Goal: Task Accomplishment & Management: Manage account settings

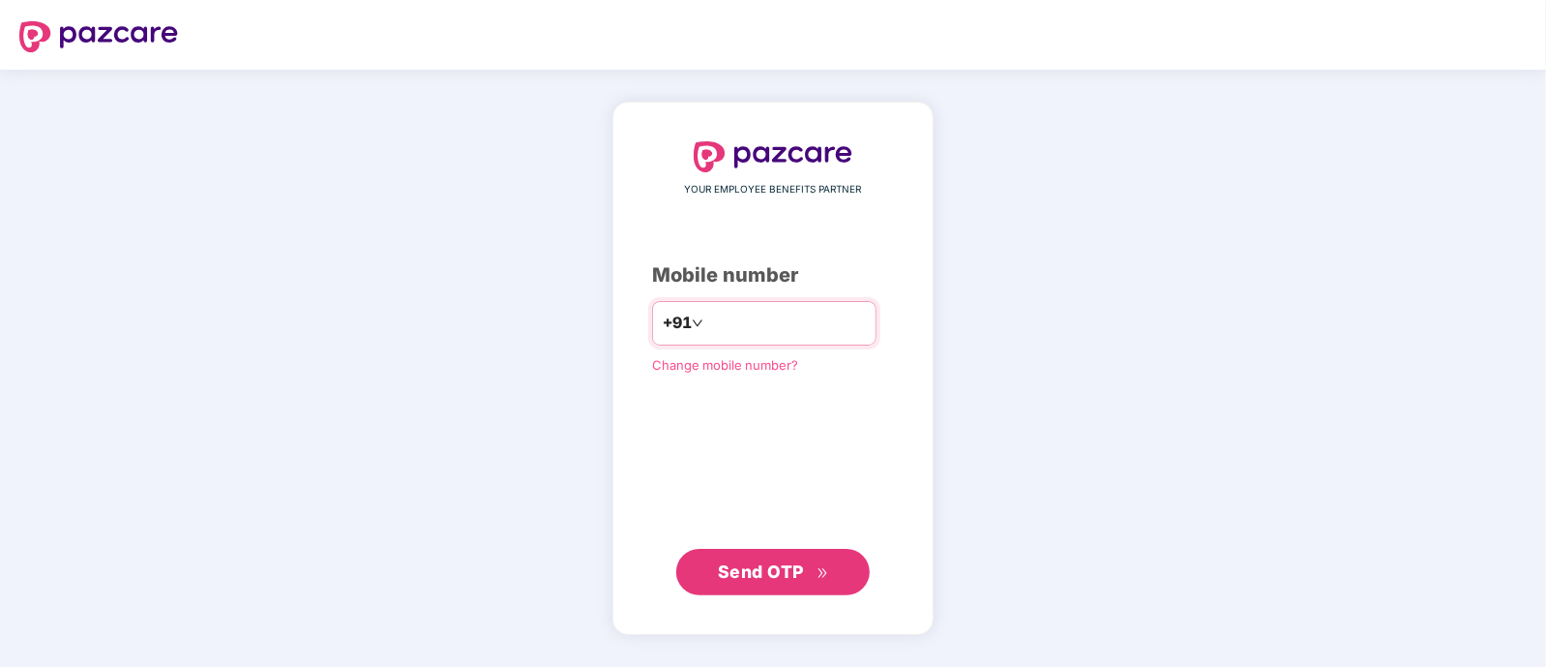
type input "**********"
click at [752, 576] on span "Send OTP" at bounding box center [761, 571] width 86 height 20
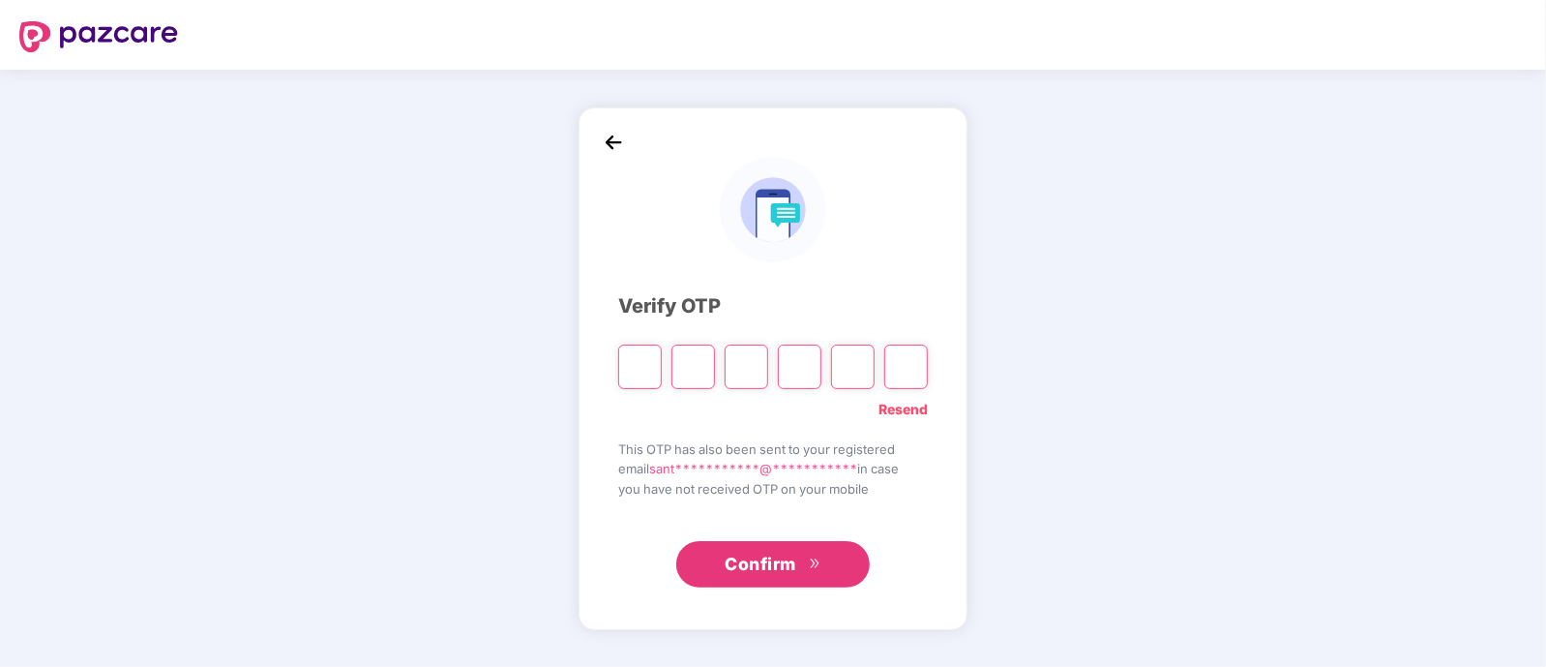
type input "*"
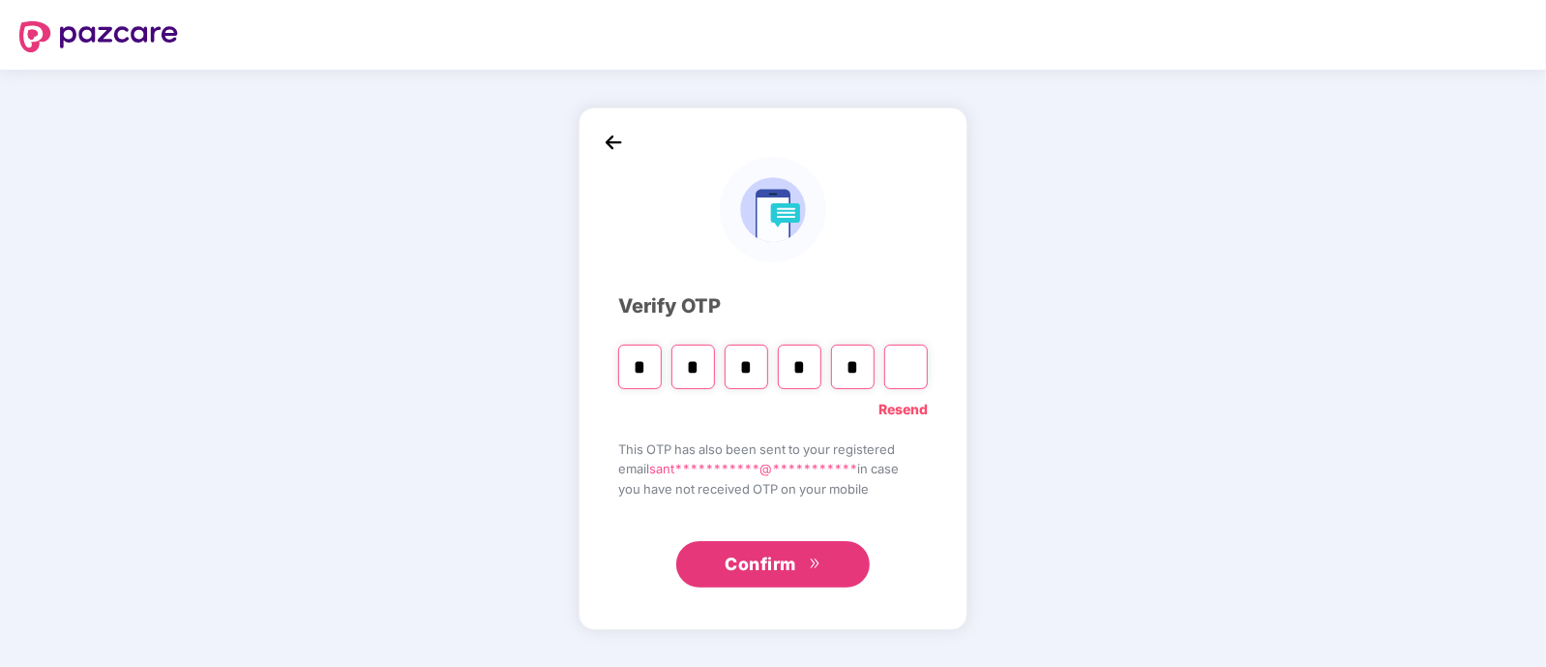
type input "*"
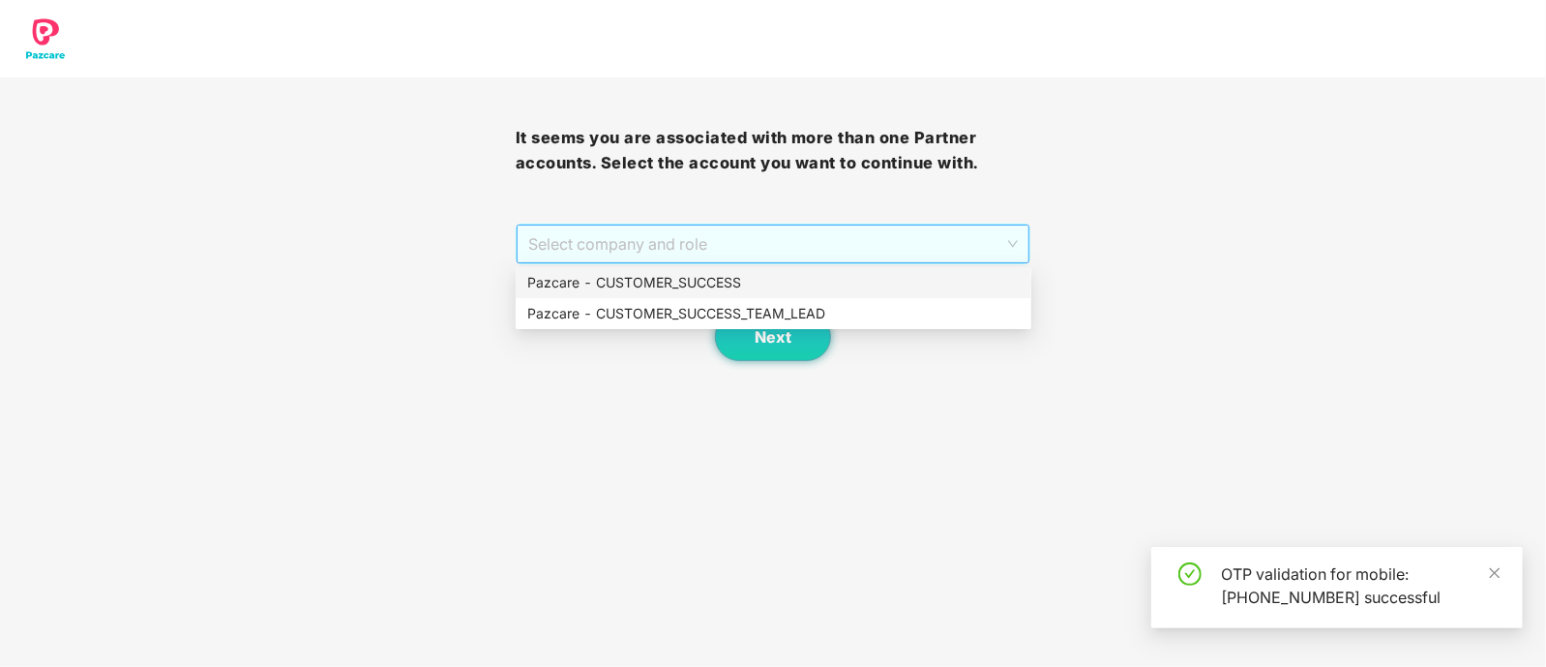
click at [663, 244] on span "Select company and role" at bounding box center [773, 243] width 490 height 37
click at [712, 305] on div "Pazcare - CUSTOMER_SUCCESS_TEAM_LEAD" at bounding box center [773, 313] width 492 height 21
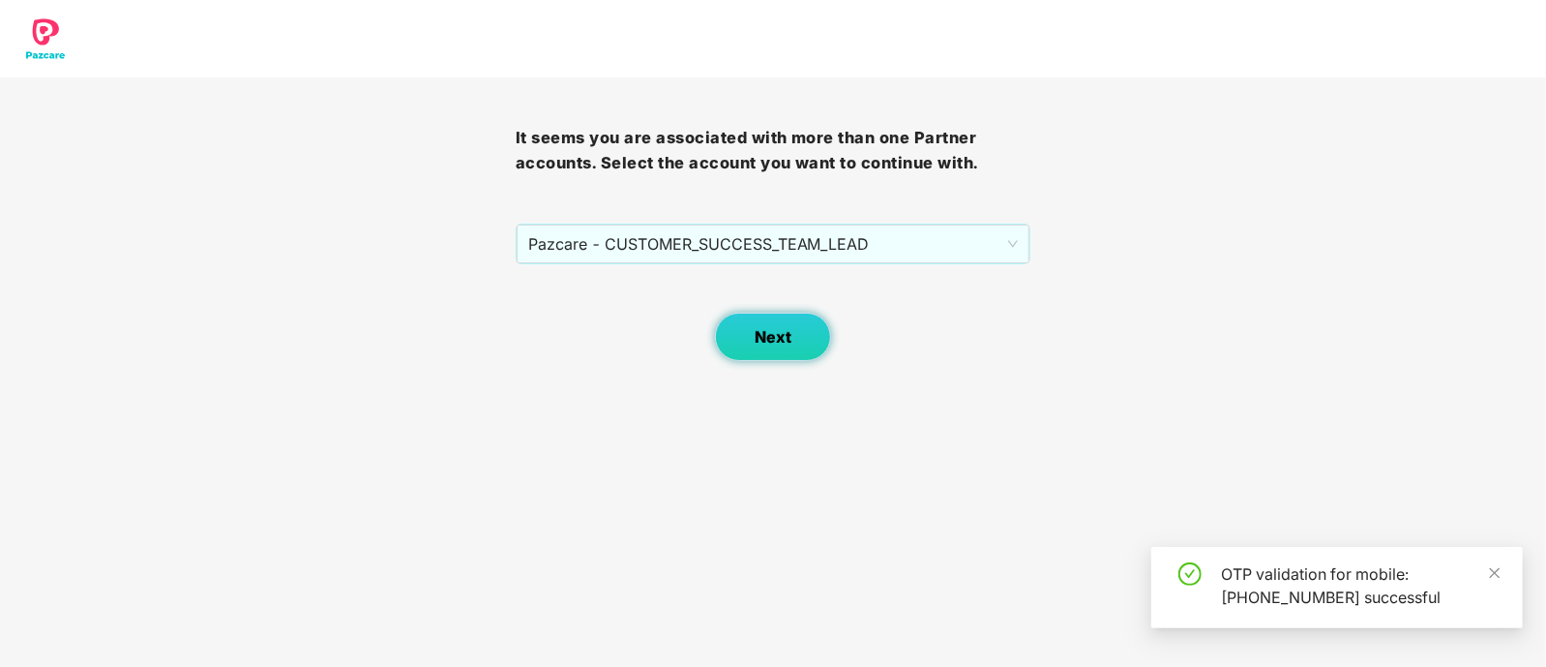
click at [783, 355] on button "Next" at bounding box center [773, 336] width 116 height 48
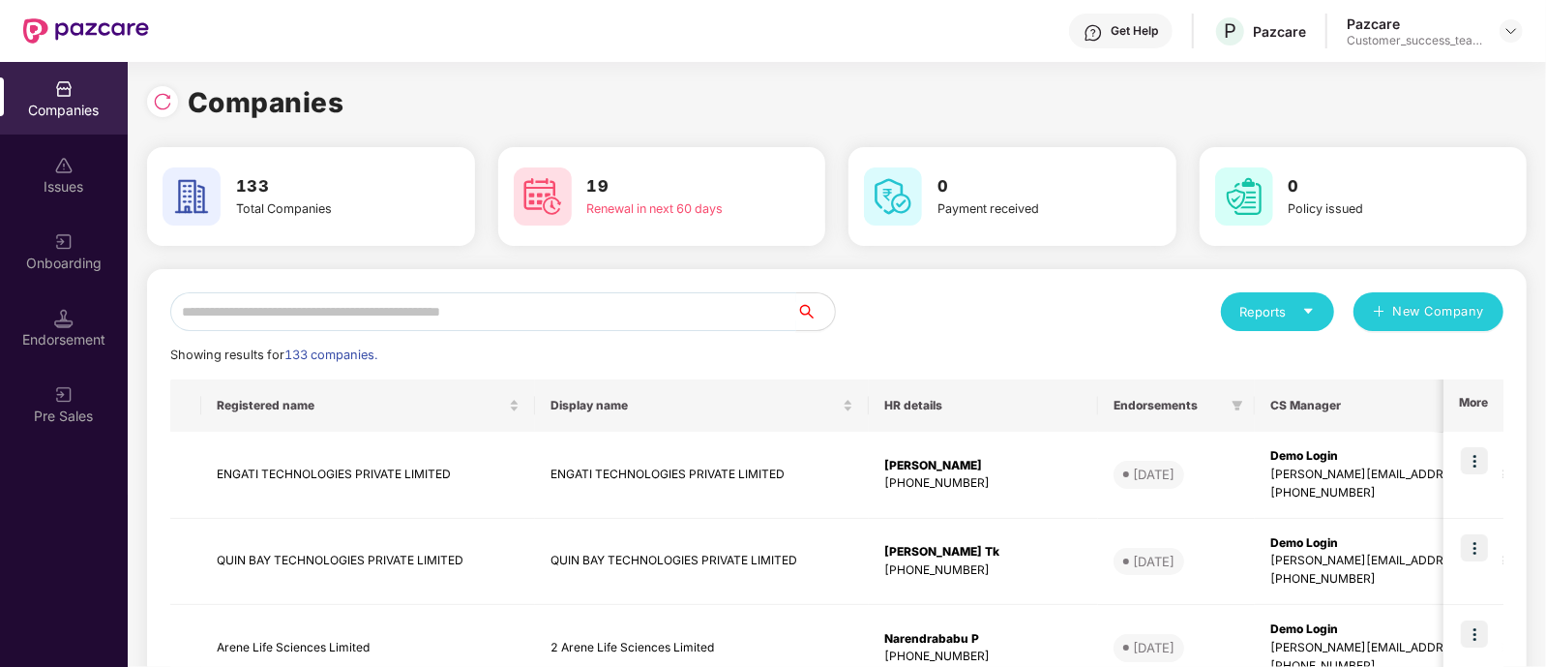
click at [716, 318] on input "text" at bounding box center [483, 311] width 626 height 39
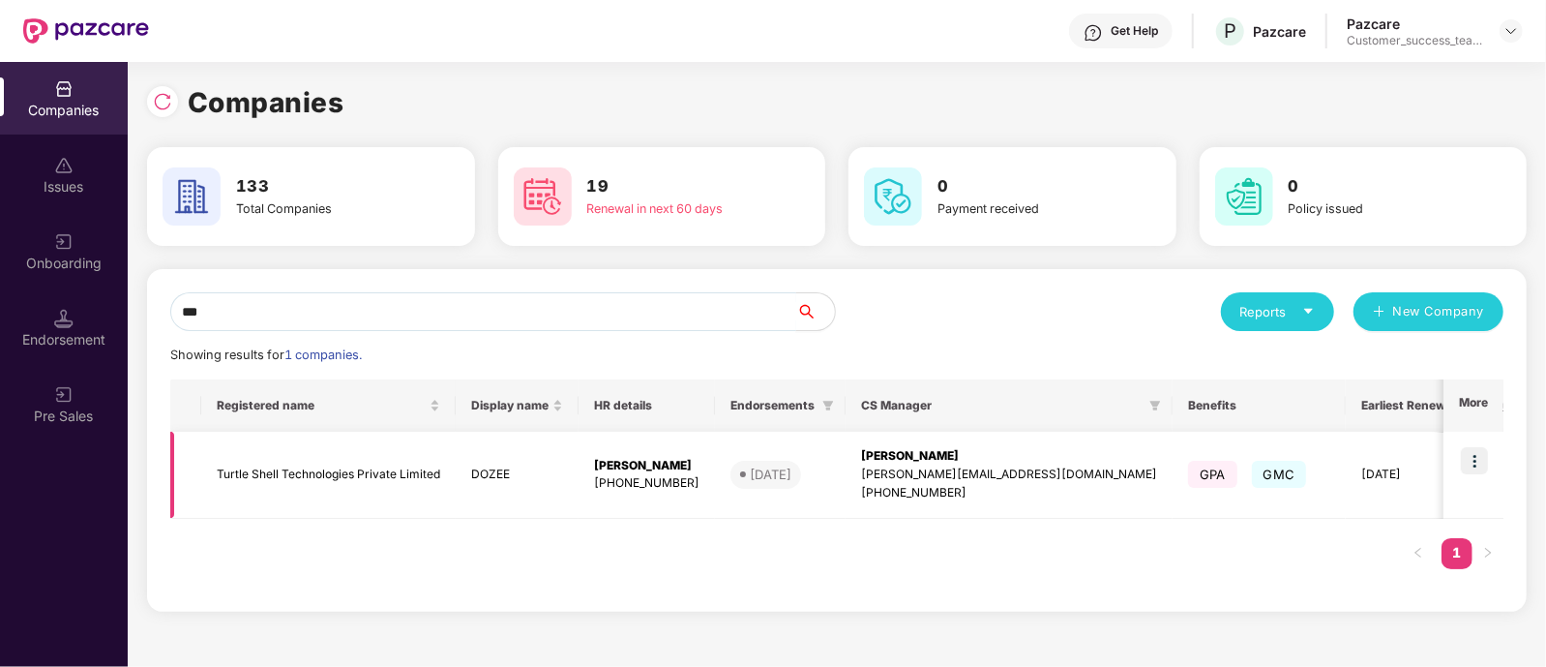
type input "***"
click at [1480, 453] on img at bounding box center [1474, 460] width 27 height 27
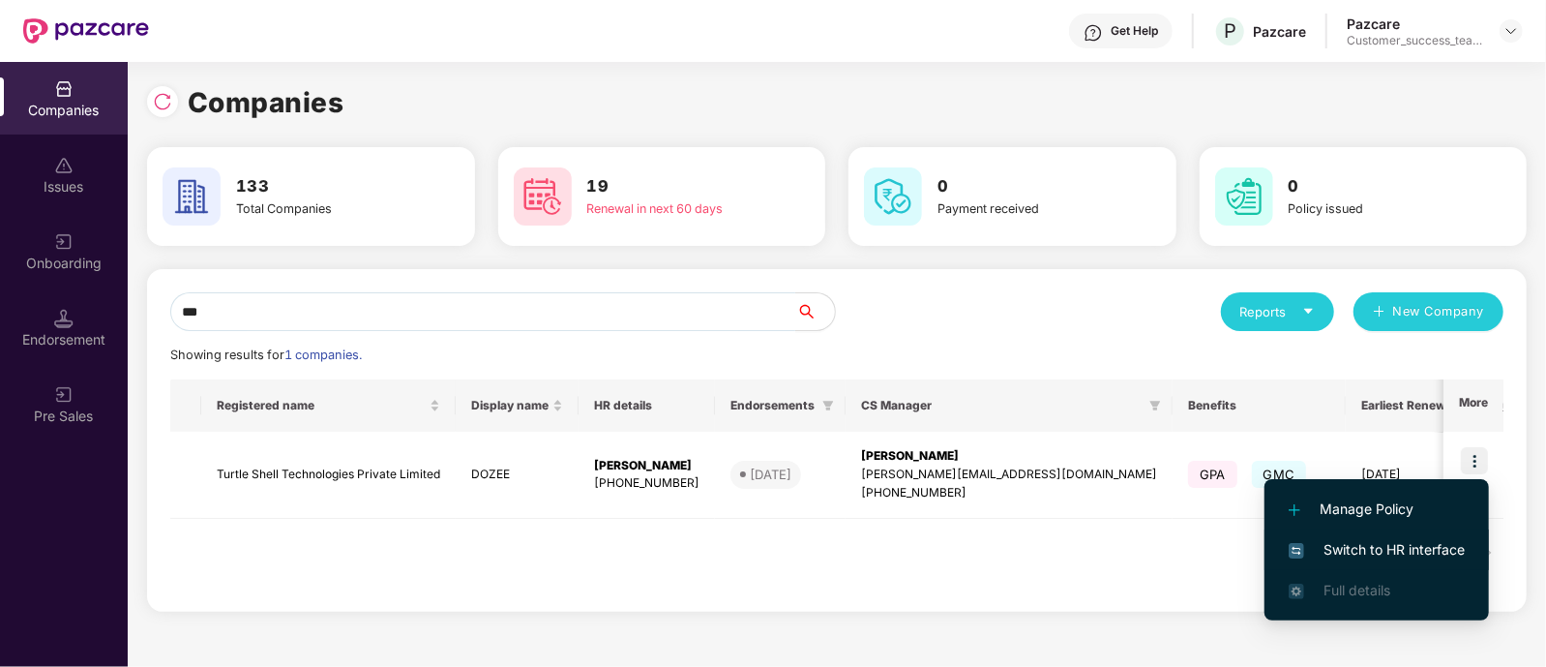
click at [1410, 549] on span "Switch to HR interface" at bounding box center [1377, 549] width 176 height 21
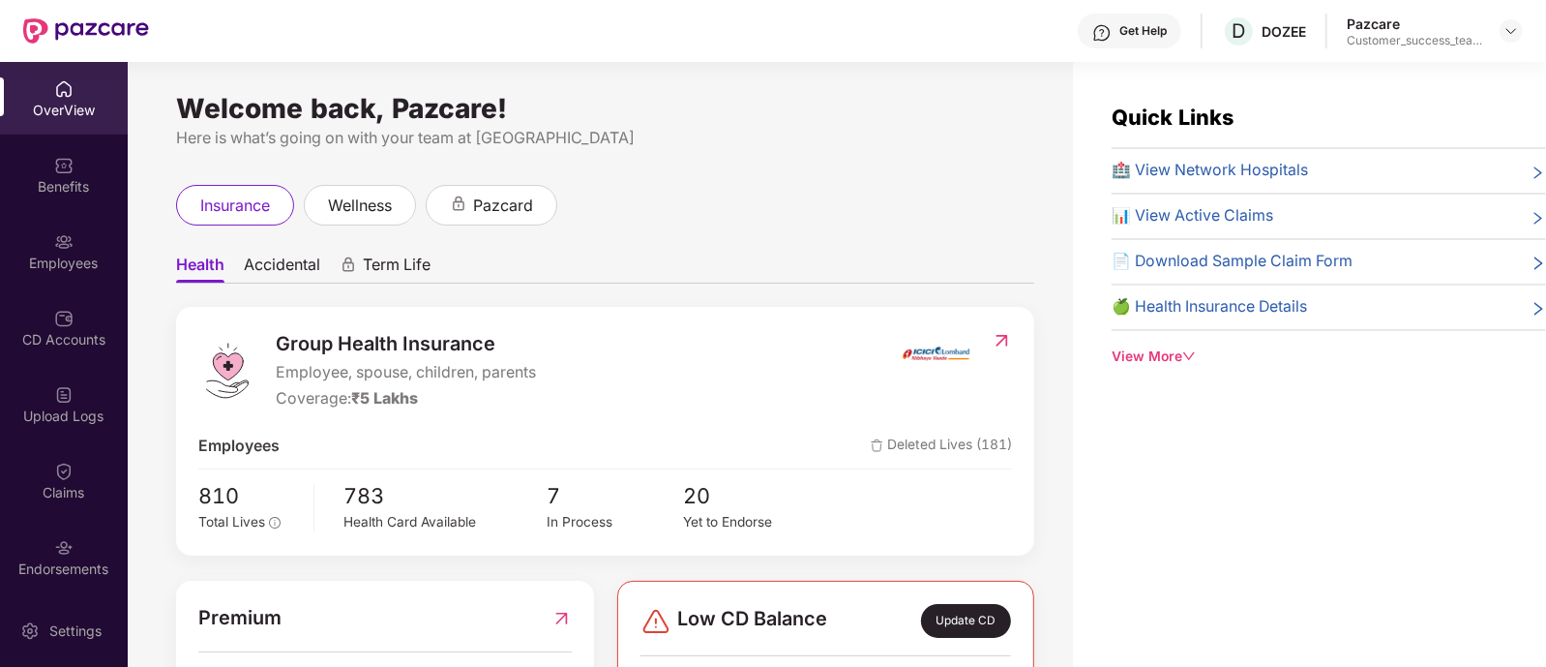
click at [0, 265] on div "Employees" at bounding box center [64, 262] width 128 height 19
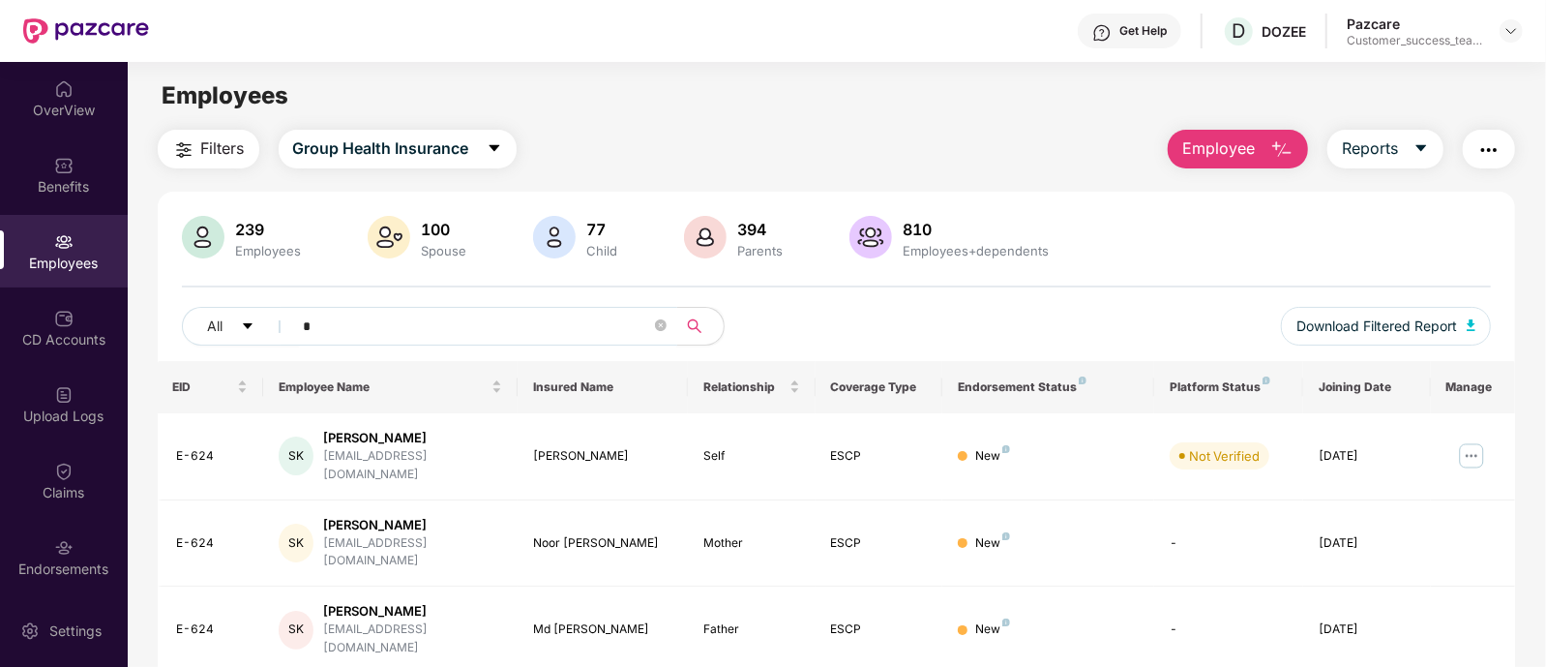
click at [353, 321] on input "*" at bounding box center [477, 325] width 347 height 29
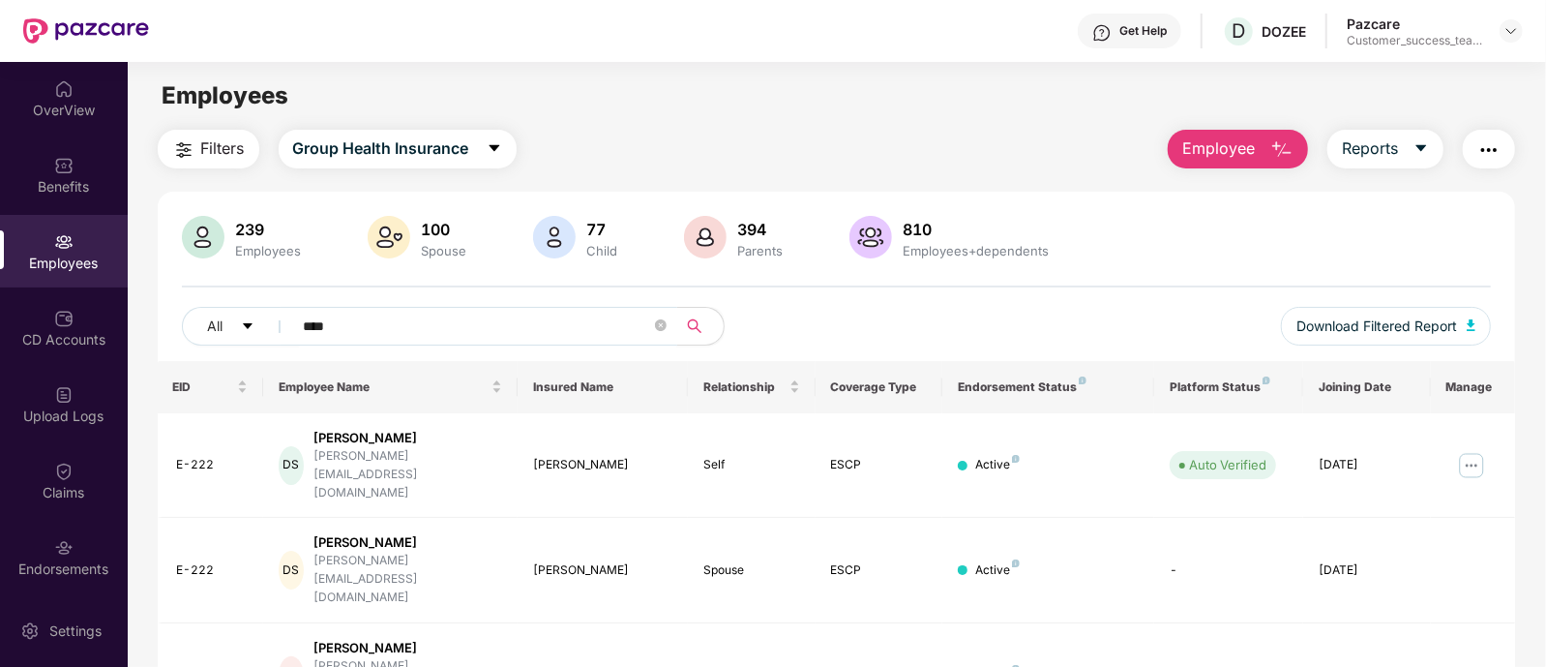
scroll to position [97, 0]
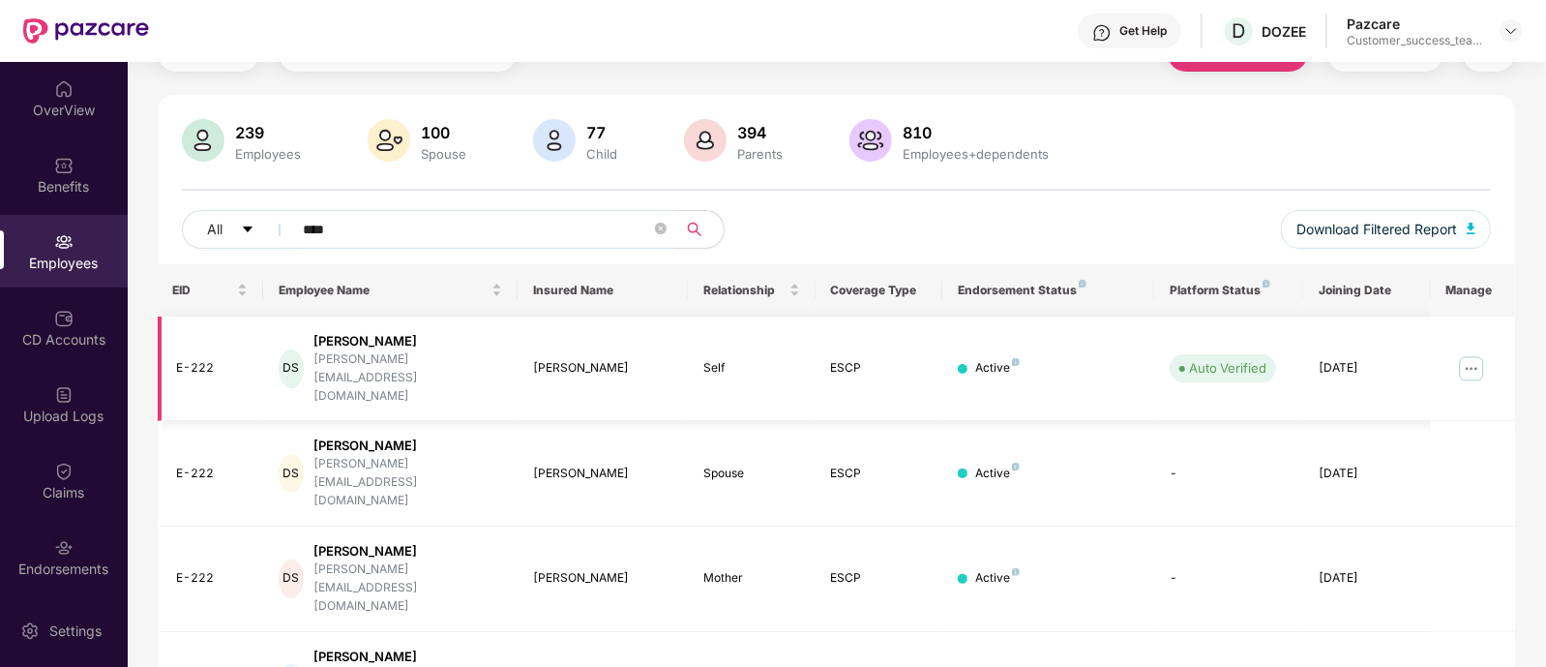
type input "****"
click at [1469, 353] on img at bounding box center [1471, 368] width 31 height 31
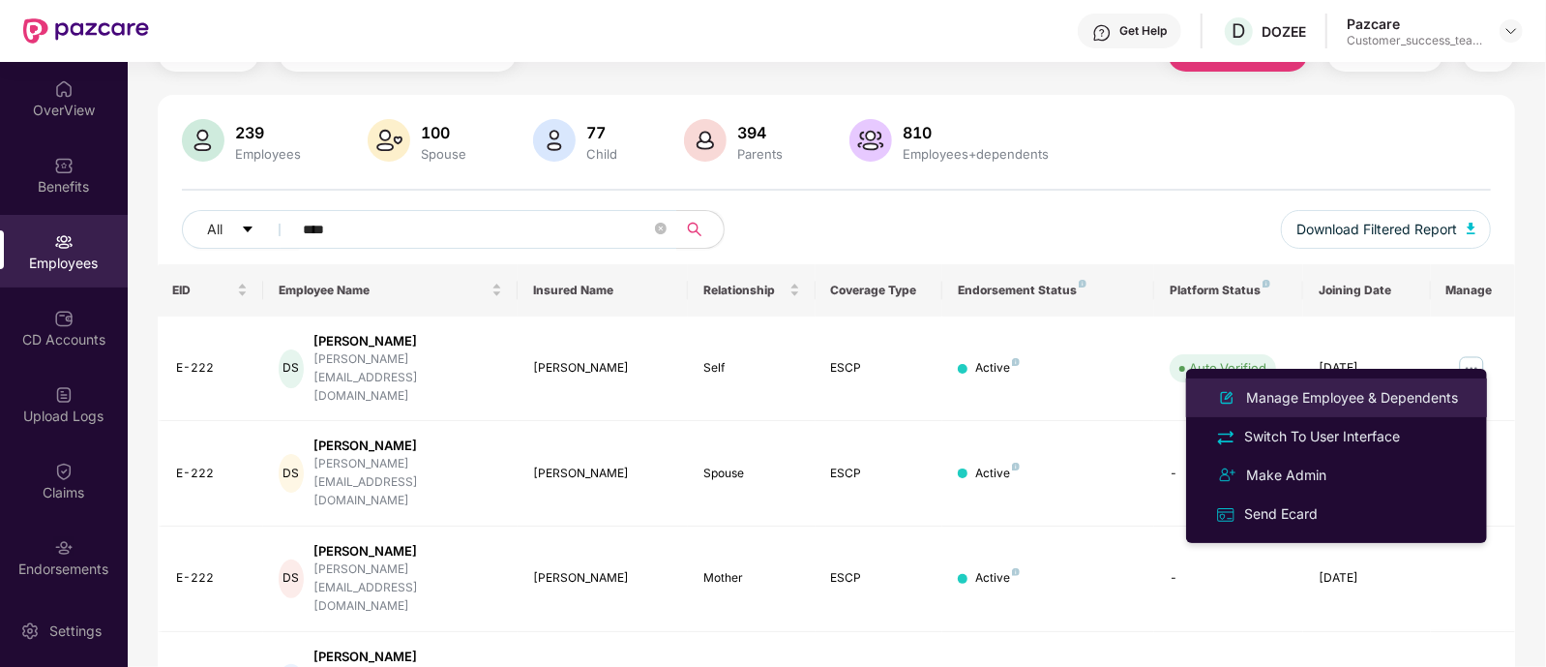
click at [1301, 394] on div "Manage Employee & Dependents" at bounding box center [1352, 397] width 220 height 21
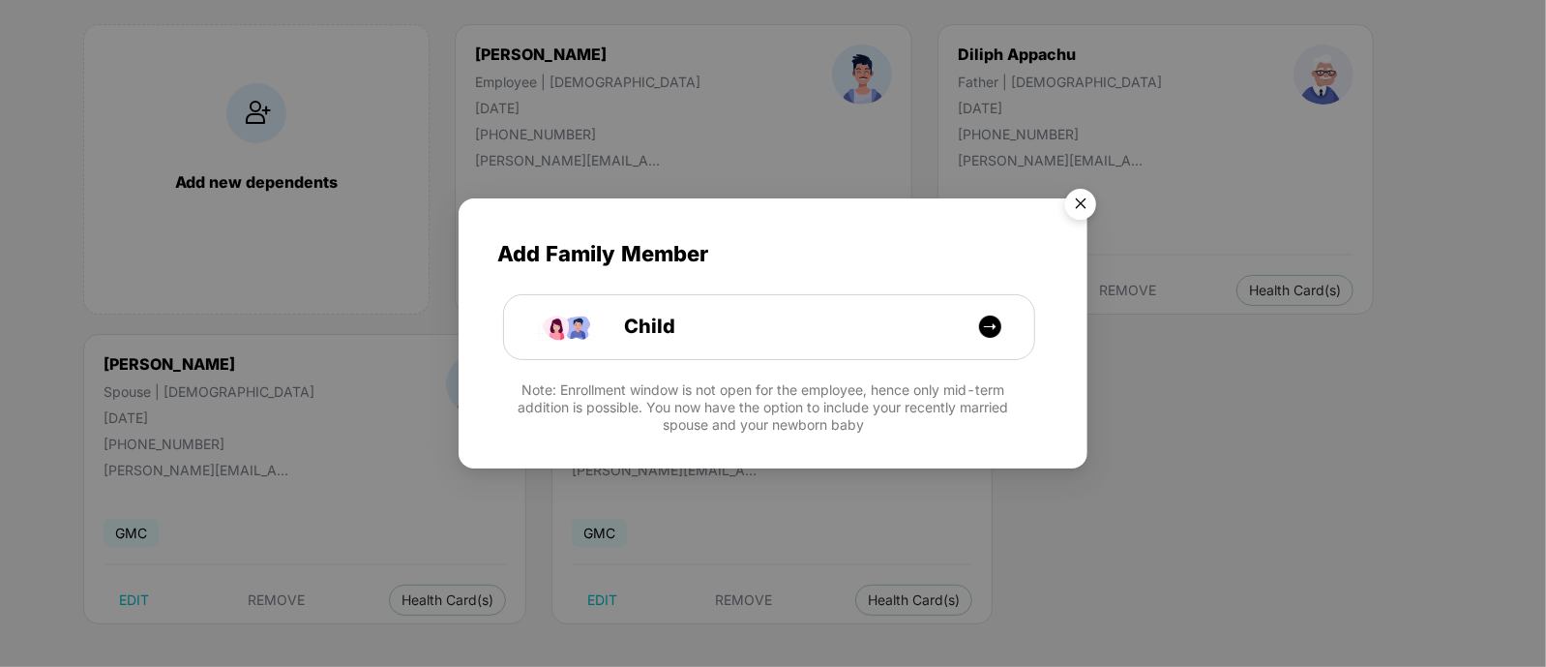
scroll to position [160, 0]
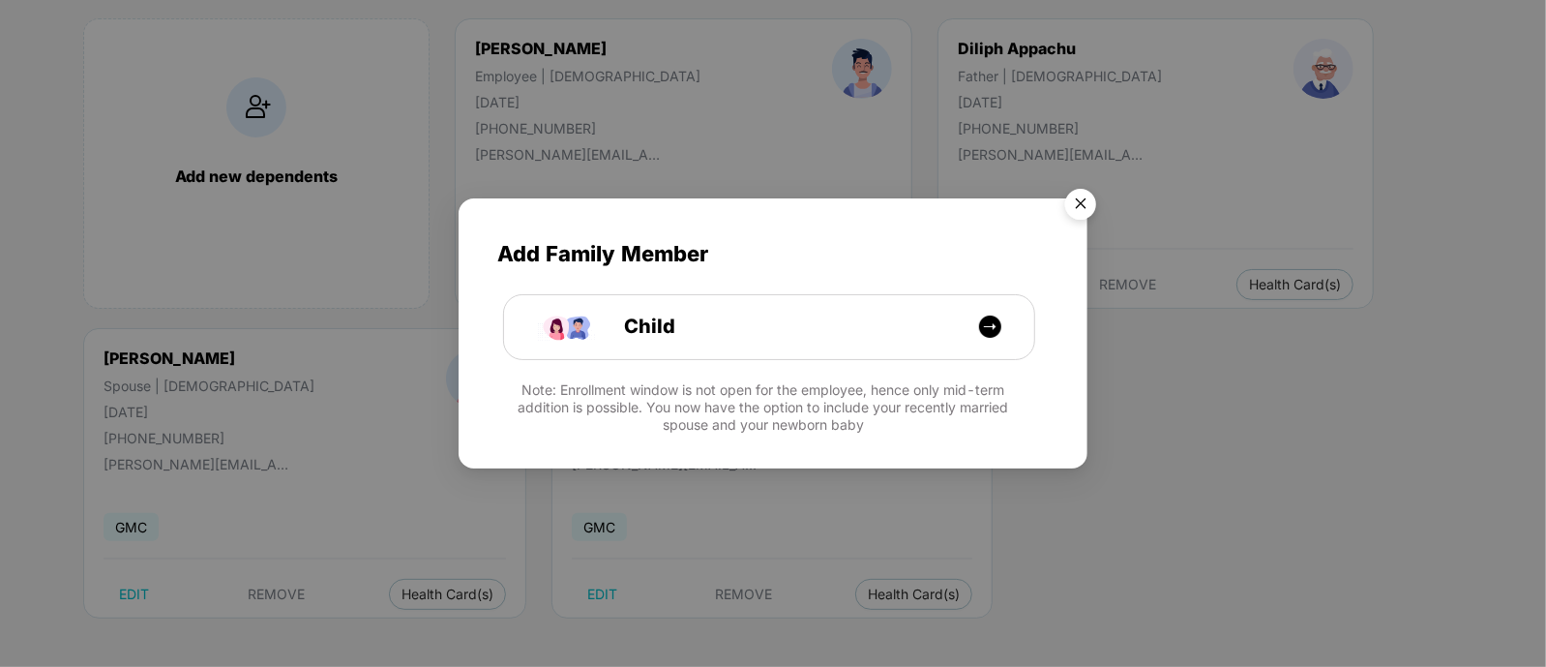
click at [1069, 191] on img "Close" at bounding box center [1080, 207] width 54 height 54
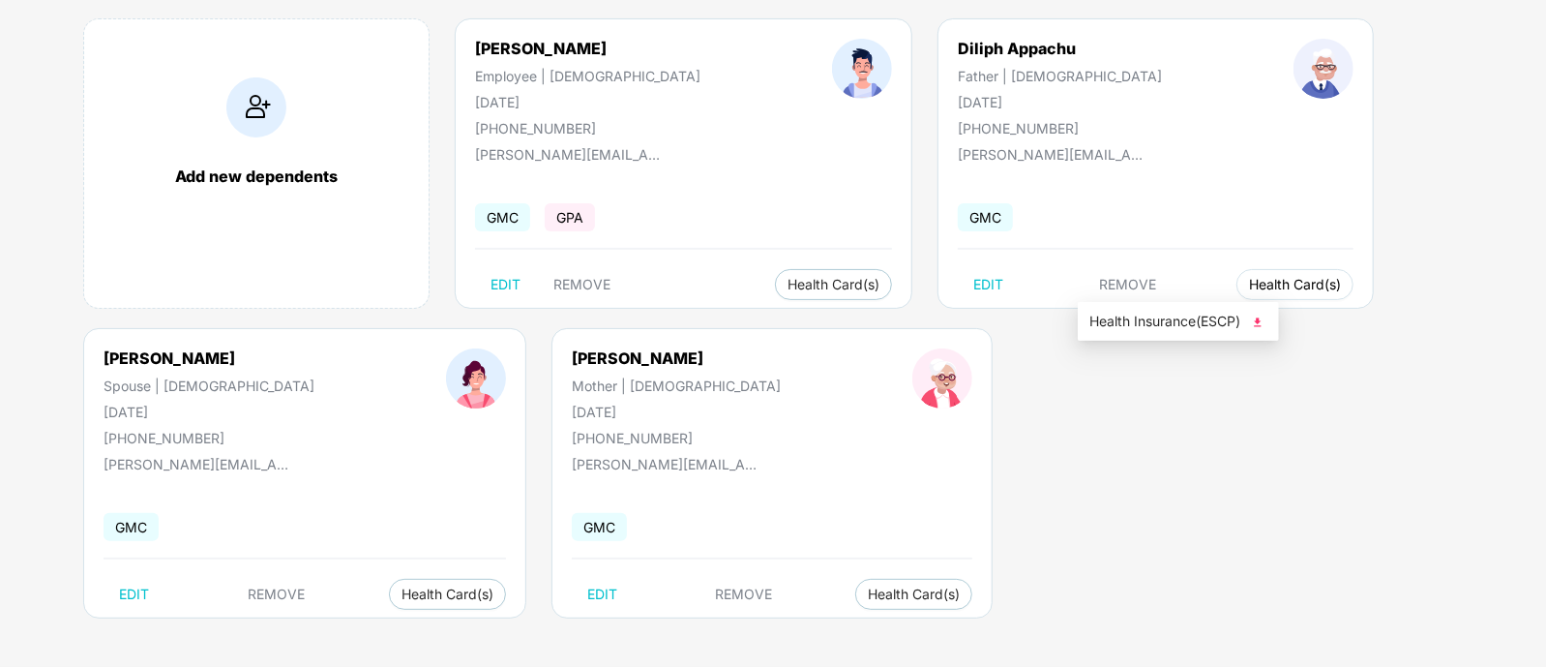
click at [1249, 287] on span "Health Card(s)" at bounding box center [1295, 285] width 92 height 10
click at [1159, 332] on li "Health Insurance(ESCP)" at bounding box center [1178, 321] width 201 height 31
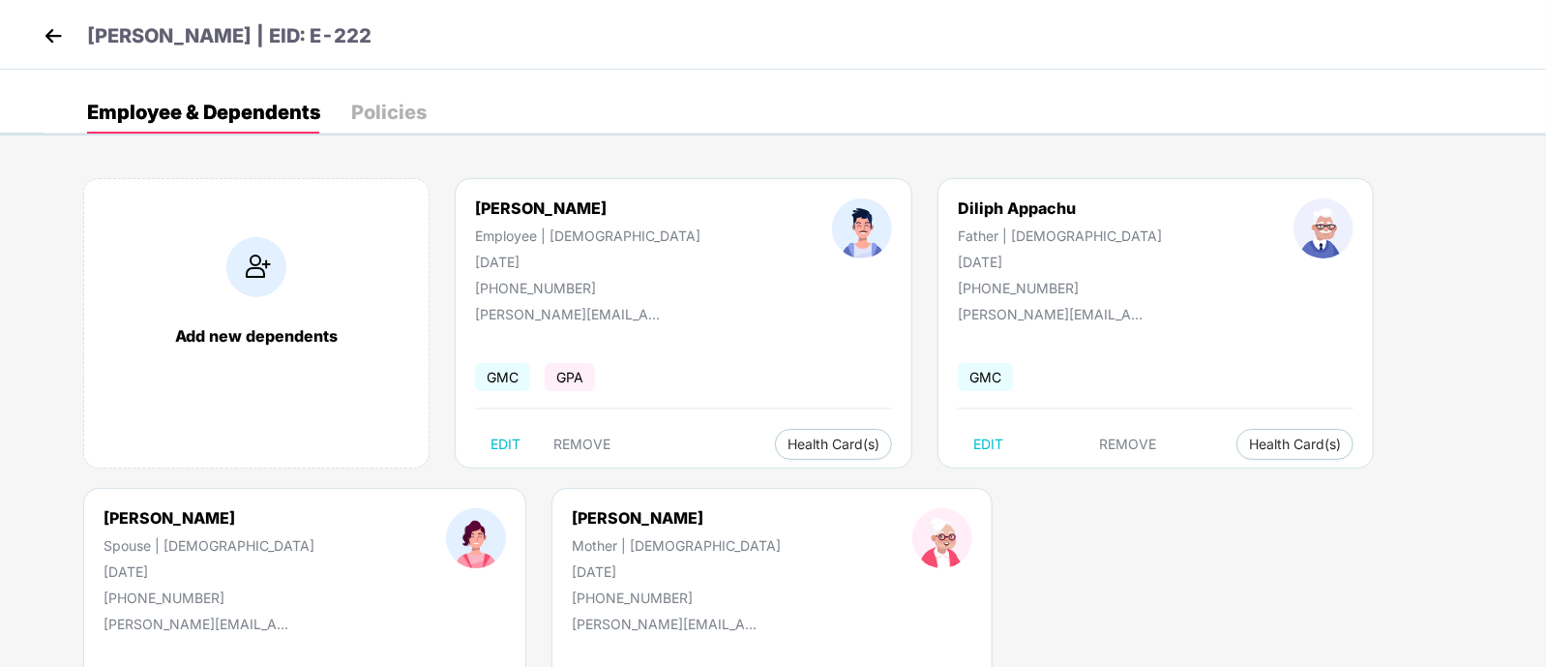
click at [42, 36] on img at bounding box center [53, 35] width 29 height 29
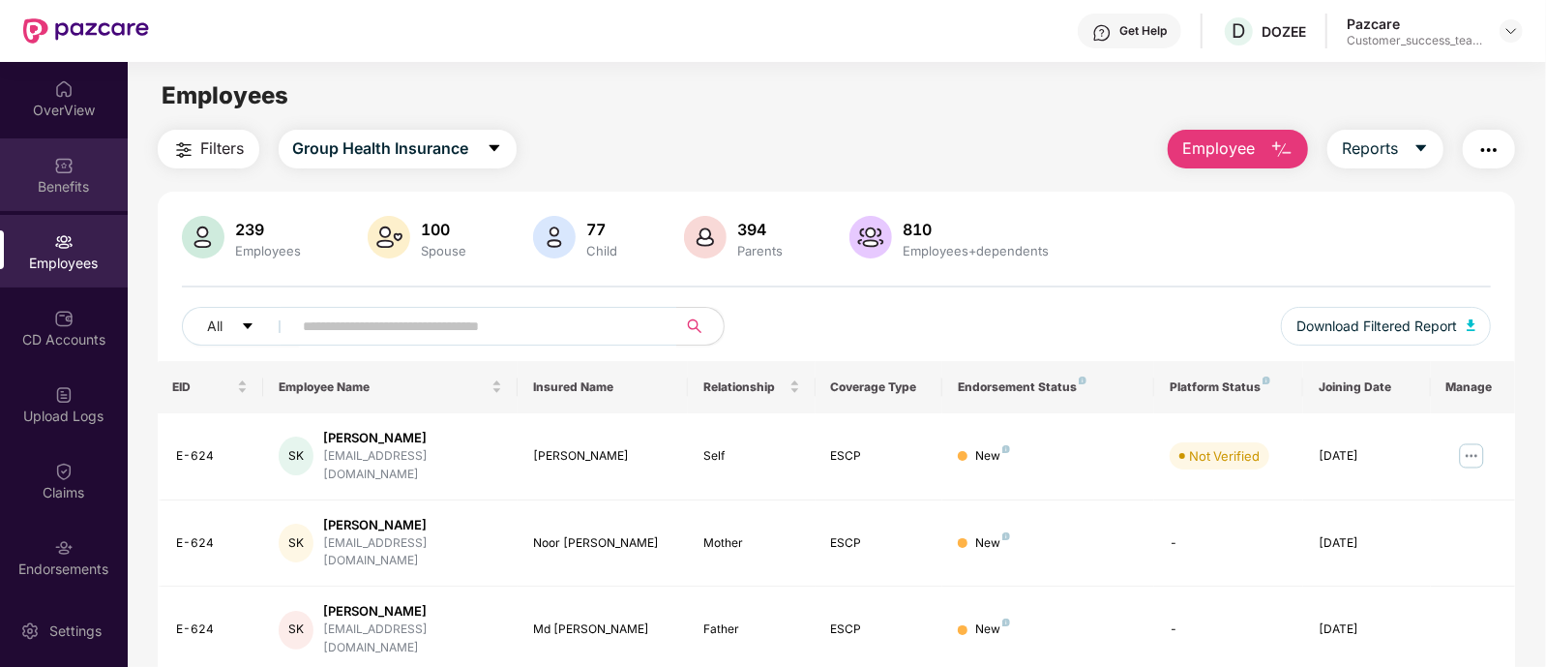
click at [59, 162] on img at bounding box center [63, 165] width 19 height 19
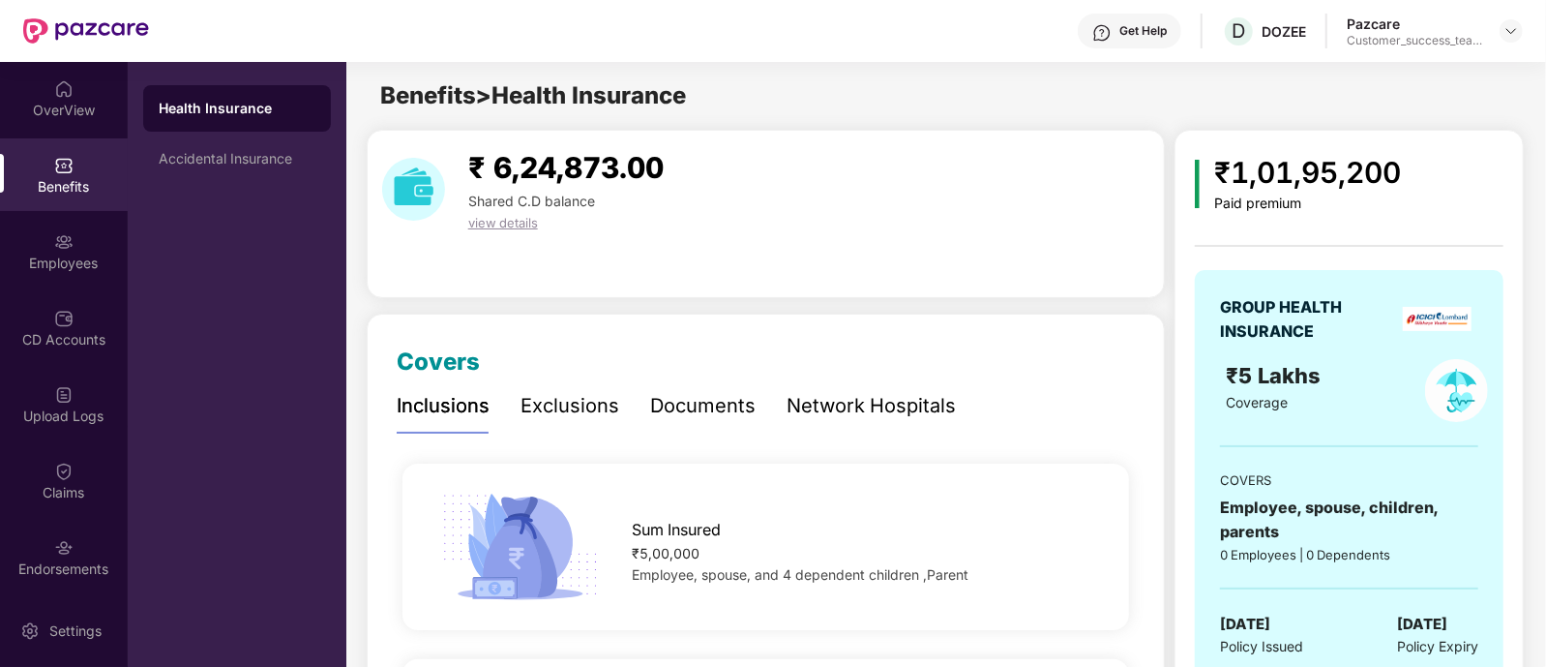
click at [712, 421] on div "Documents" at bounding box center [702, 406] width 105 height 30
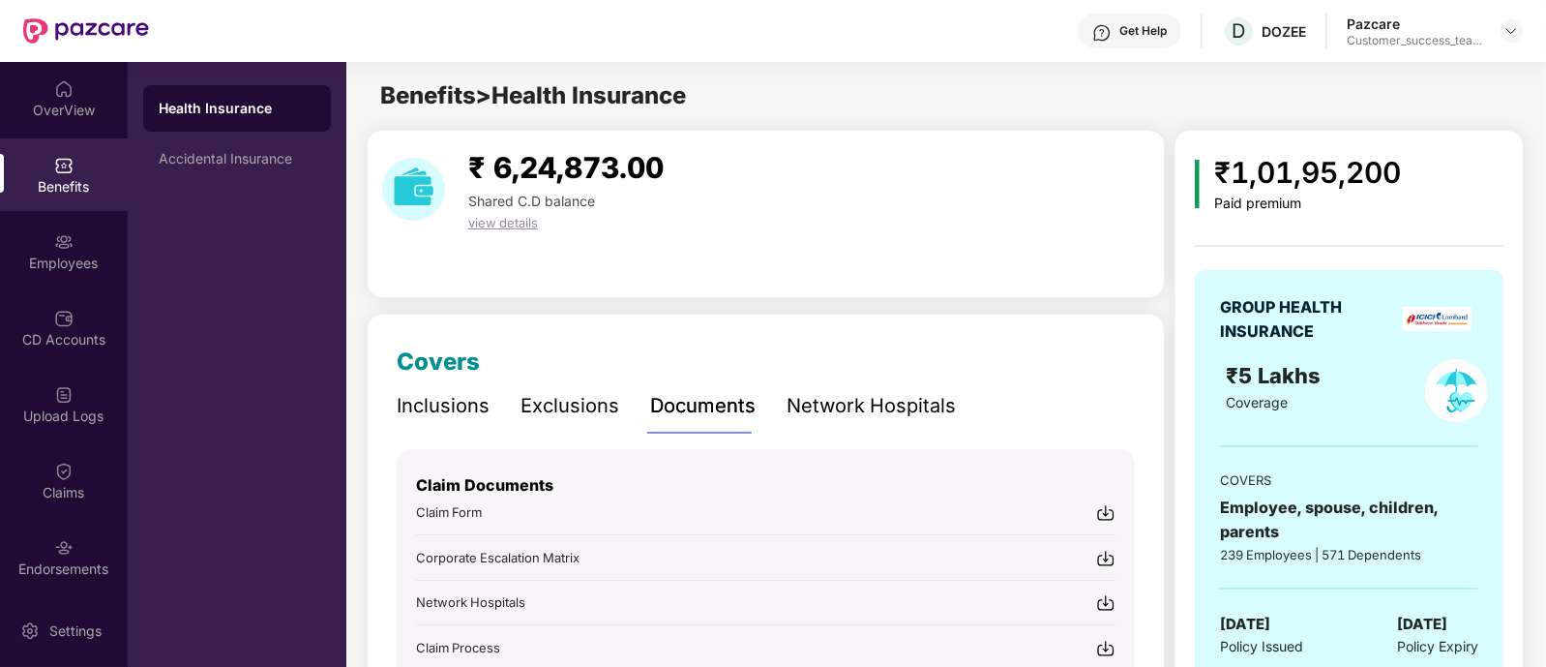
scroll to position [188, 0]
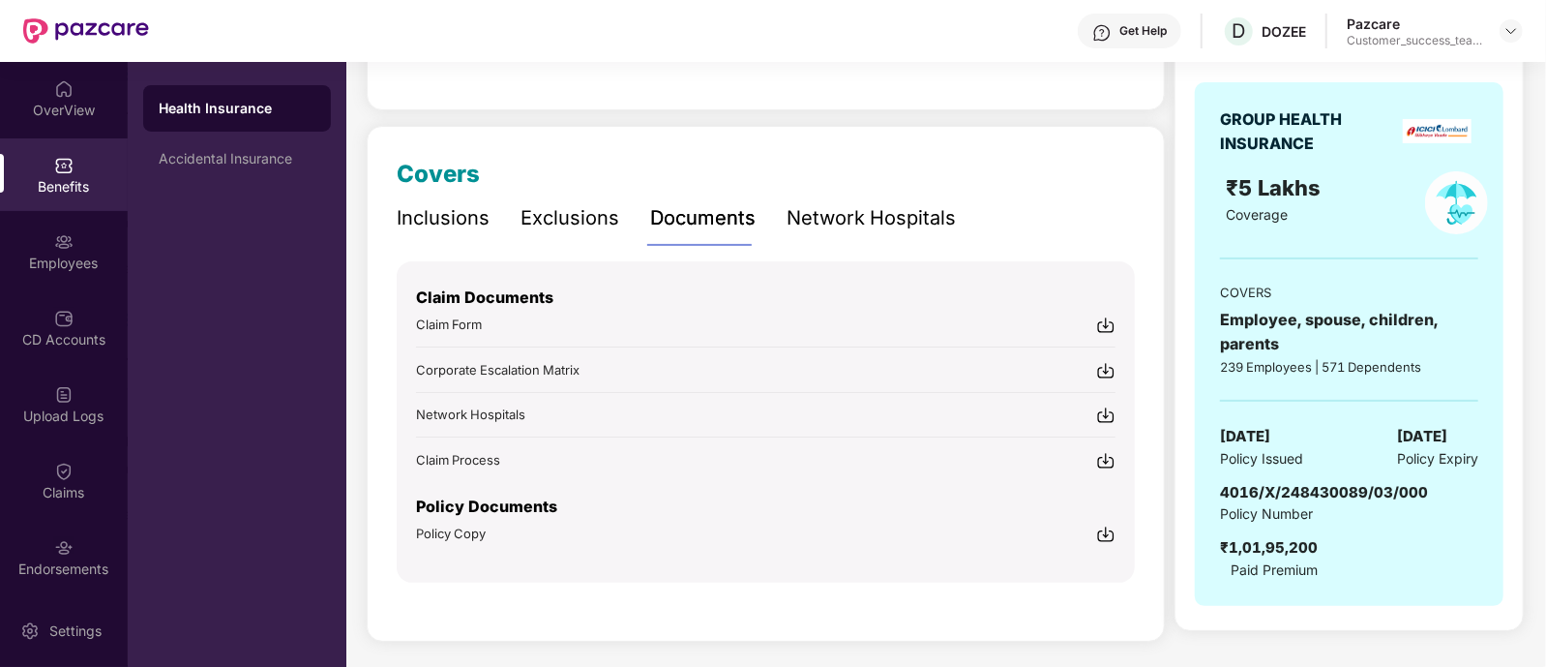
click at [1110, 525] on img at bounding box center [1105, 533] width 19 height 19
